Goal: Information Seeking & Learning: Learn about a topic

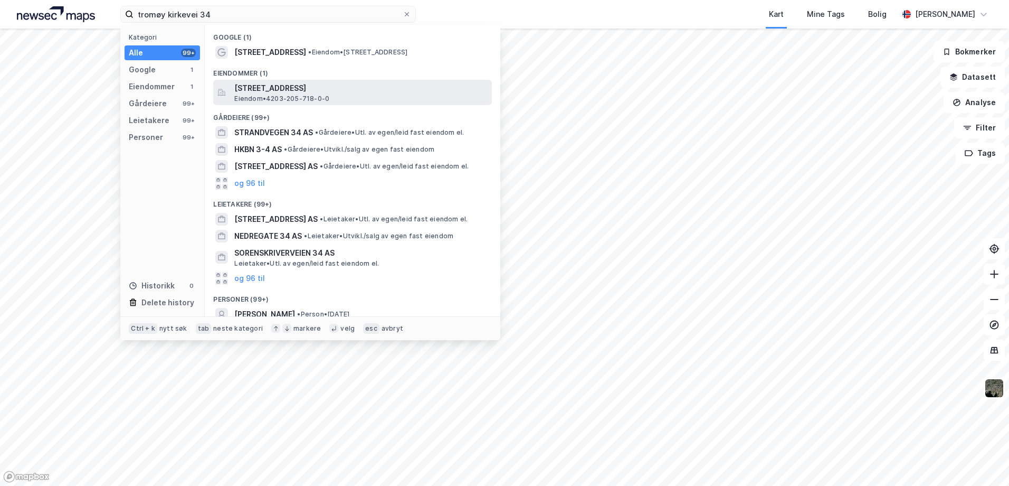
type input "tromøy kirkevei 34"
click at [267, 87] on span "[STREET_ADDRESS]" at bounding box center [360, 88] width 253 height 13
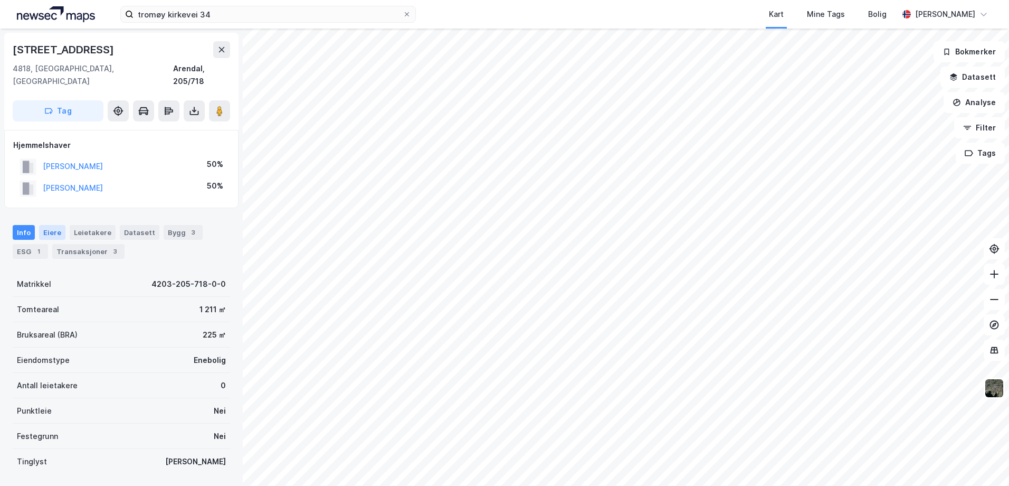
click at [56, 225] on div "Eiere" at bounding box center [52, 232] width 26 height 15
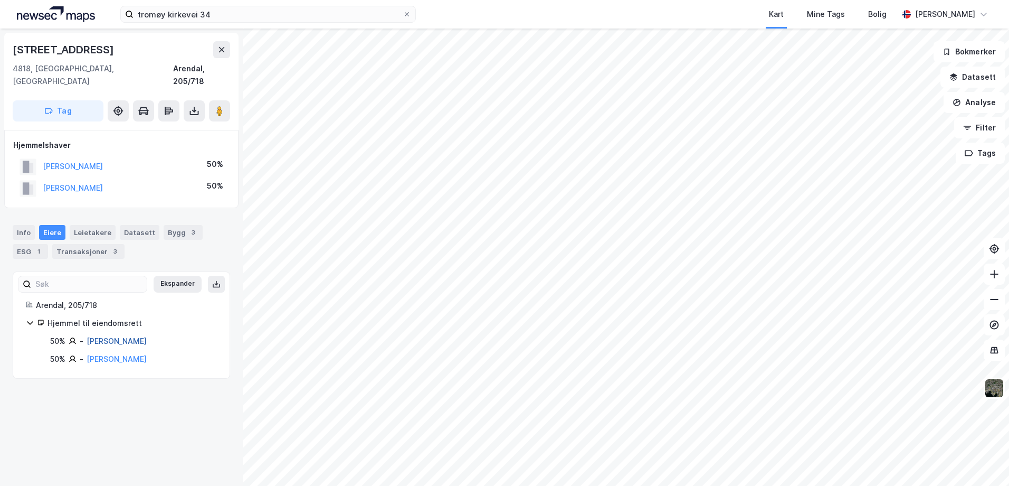
click at [111, 336] on link "[PERSON_NAME]" at bounding box center [117, 340] width 60 height 9
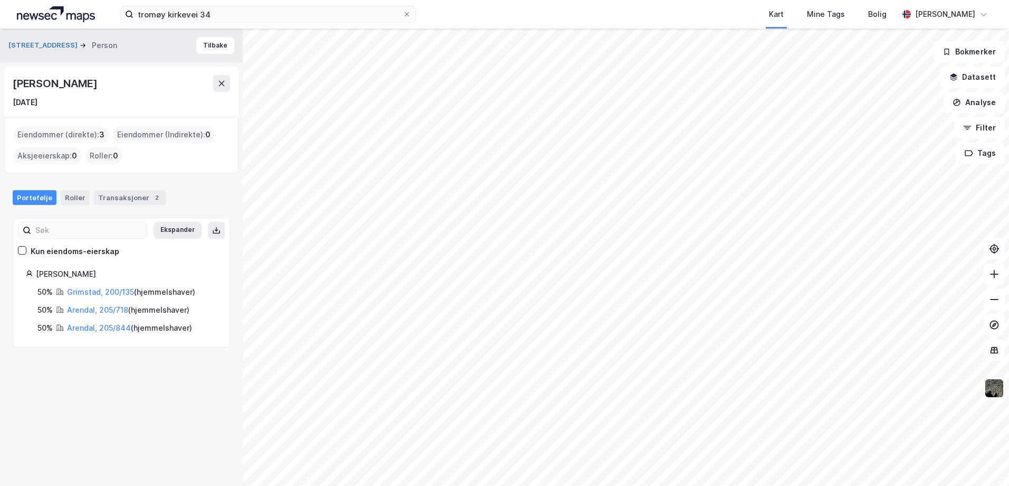
click at [994, 391] on img at bounding box center [994, 388] width 20 height 20
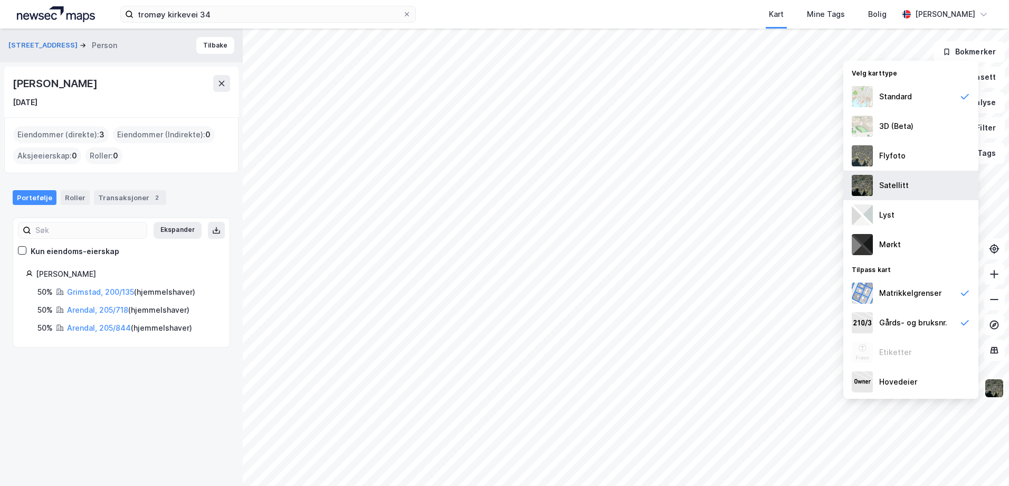
click at [884, 185] on div "Satellitt" at bounding box center [894, 185] width 30 height 13
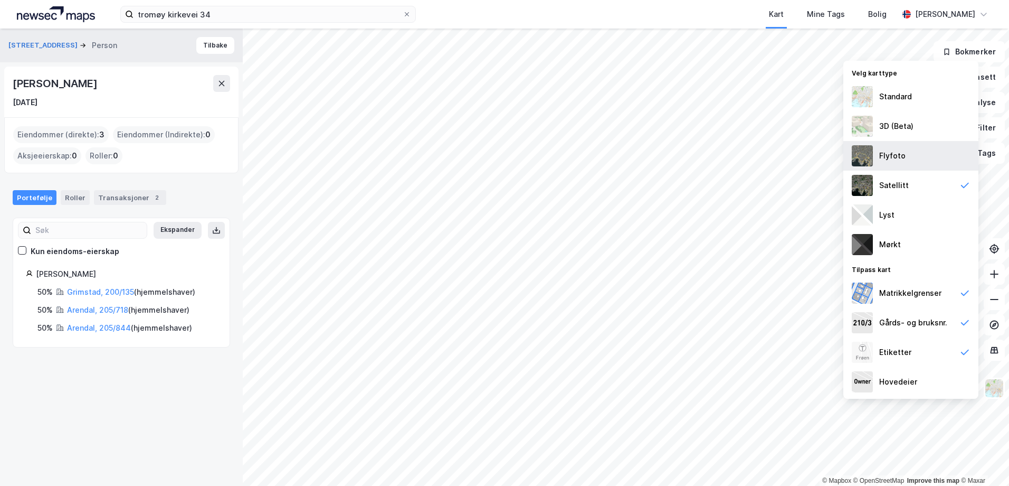
click at [884, 151] on div "Flyfoto" at bounding box center [892, 155] width 26 height 13
click at [886, 99] on div "Standard" at bounding box center [895, 96] width 33 height 13
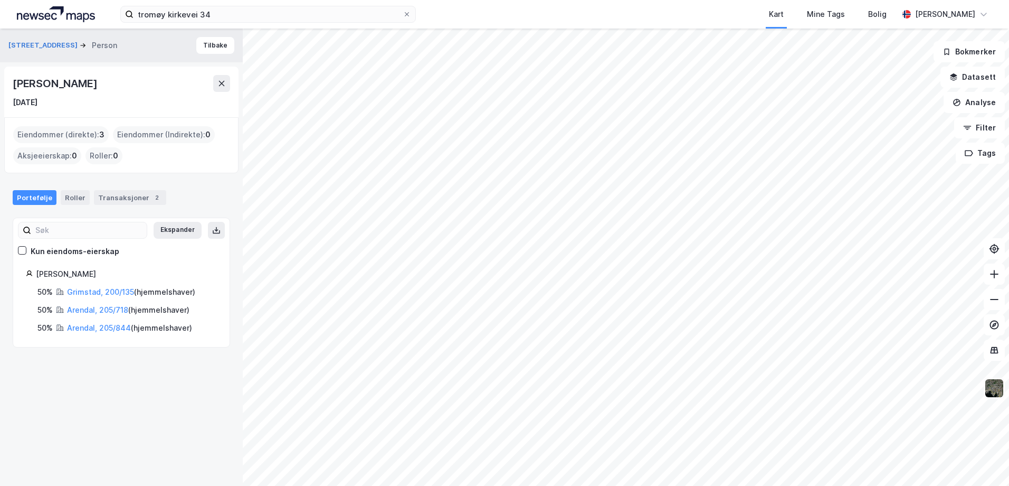
click at [1002, 396] on img at bounding box center [994, 388] width 20 height 20
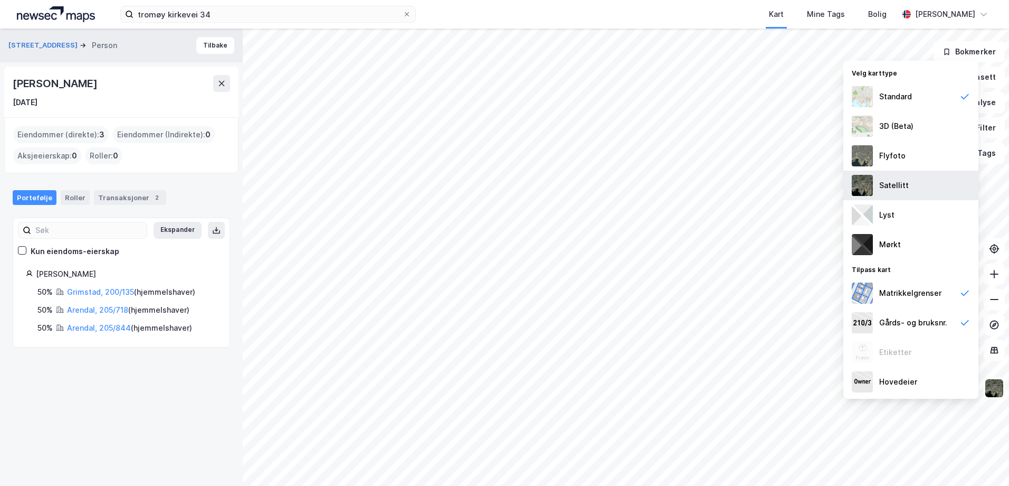
click at [887, 181] on div "Satellitt" at bounding box center [894, 185] width 30 height 13
